Goal: Find specific page/section: Find specific page/section

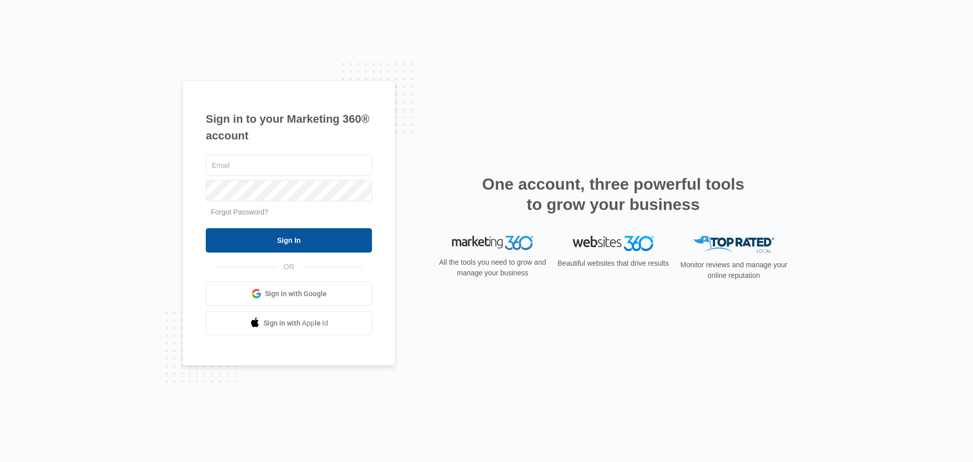
type input "[PERSON_NAME][EMAIL_ADDRESS][DOMAIN_NAME]"
click at [292, 240] on input "Sign In" at bounding box center [289, 240] width 166 height 24
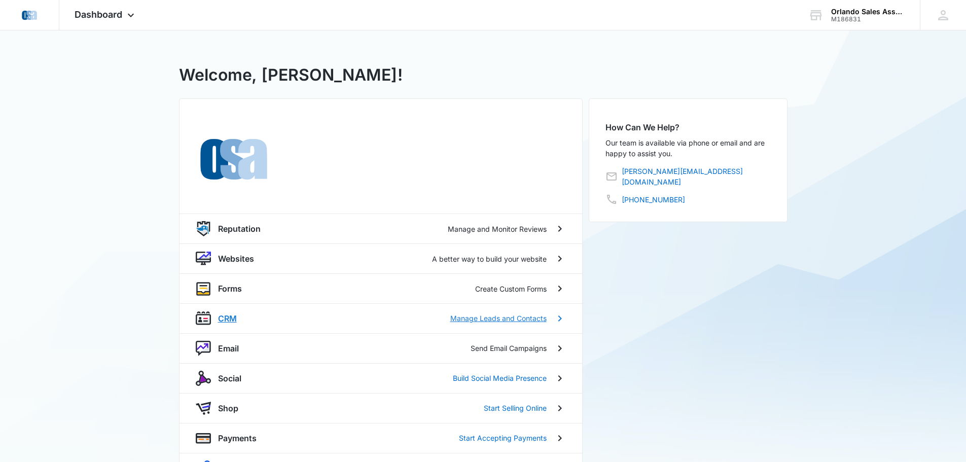
click at [229, 316] on p "CRM" at bounding box center [227, 318] width 19 height 12
click at [228, 348] on p "Email" at bounding box center [228, 348] width 21 height 12
